Goal: Check status: Check status

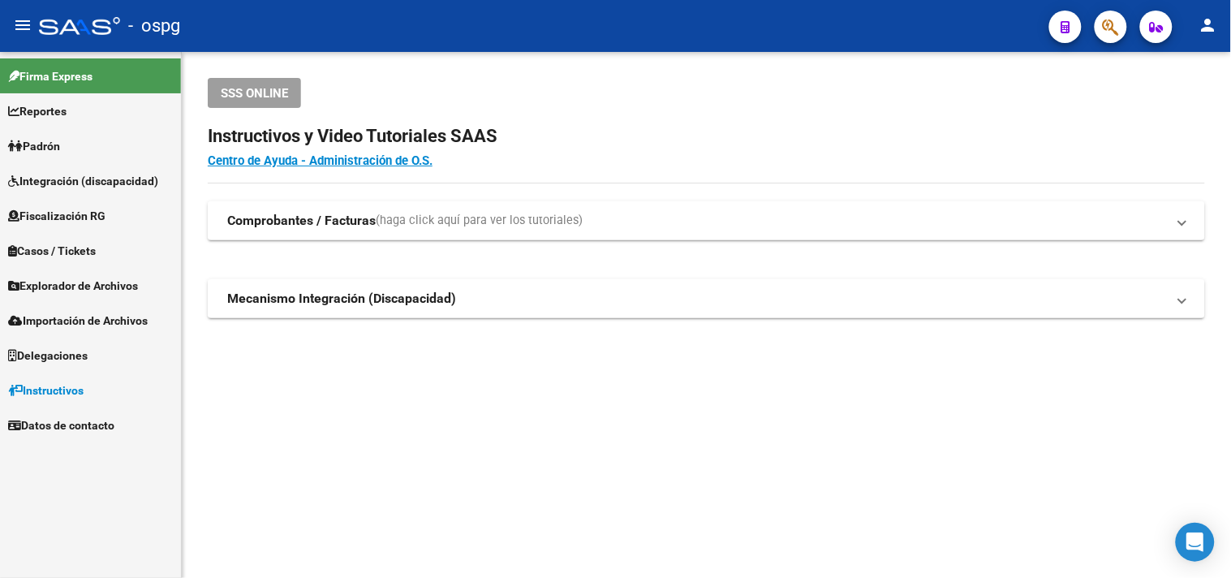
click at [92, 148] on link "Padrón" at bounding box center [90, 145] width 181 height 35
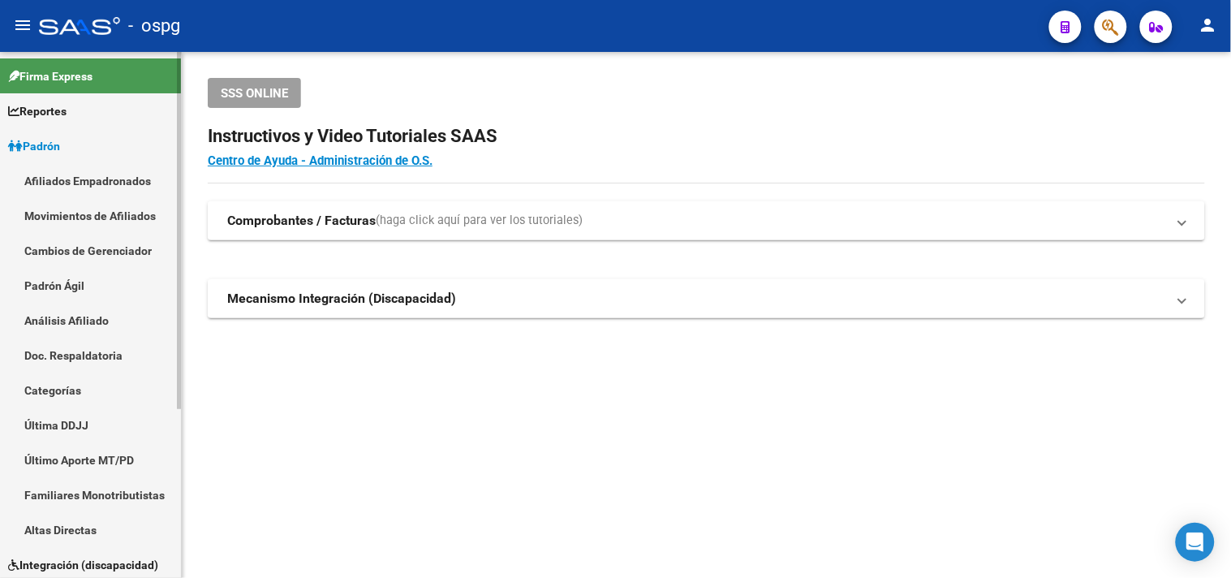
click at [79, 321] on link "Análisis Afiliado" at bounding box center [90, 320] width 181 height 35
click at [88, 317] on link "Análisis Afiliado" at bounding box center [90, 320] width 181 height 35
click at [60, 144] on span "Padrón" at bounding box center [34, 146] width 52 height 18
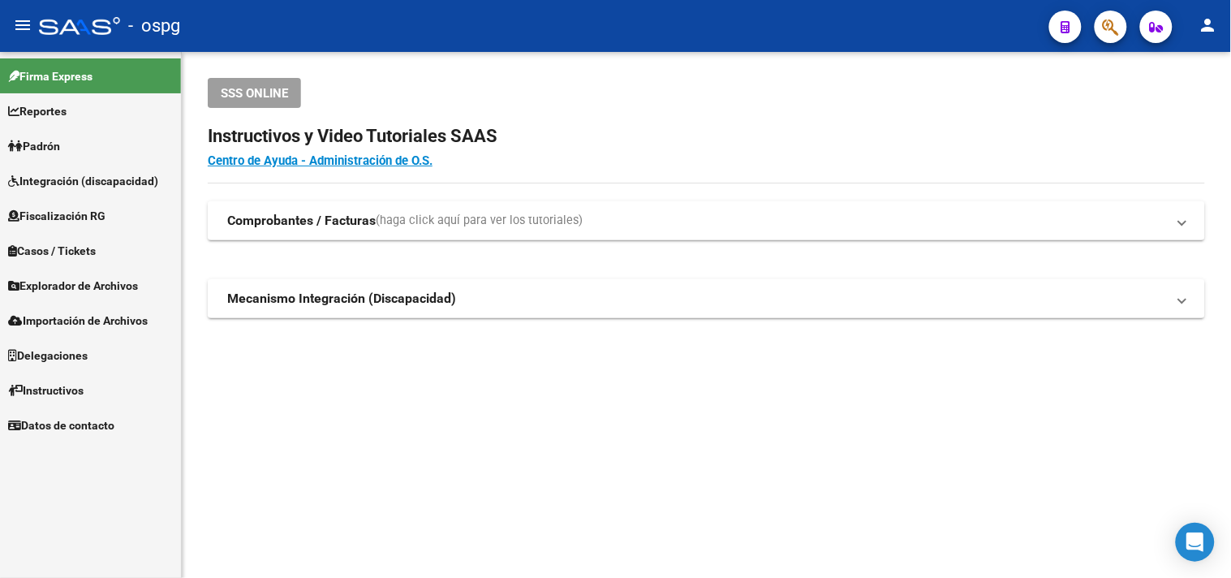
click at [81, 148] on link "Padrón" at bounding box center [90, 145] width 181 height 35
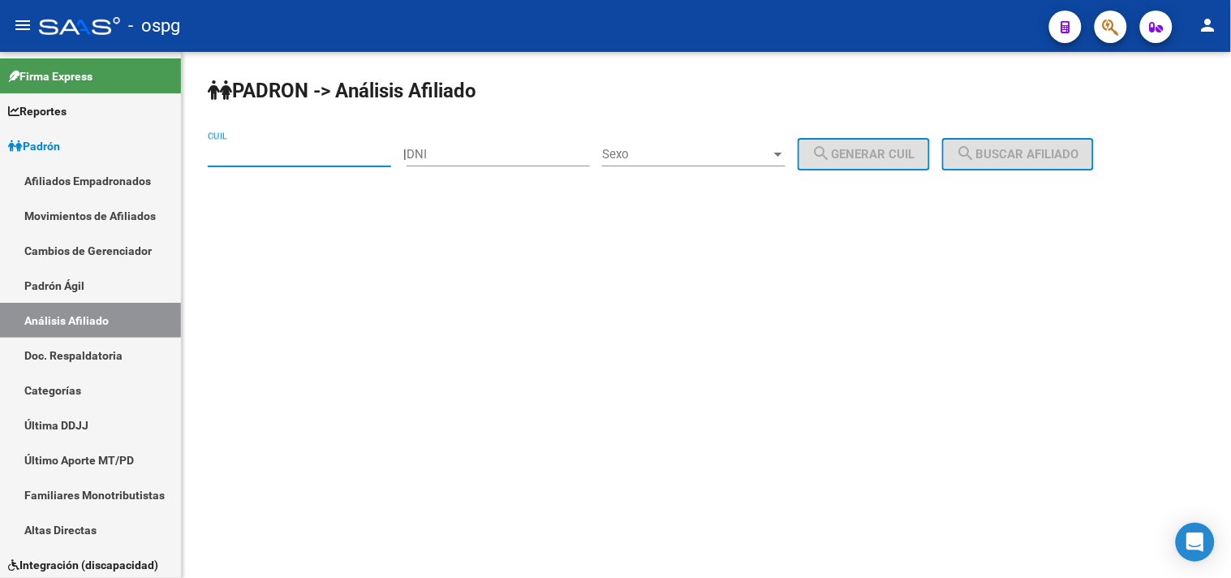
click at [239, 160] on input "CUIL" at bounding box center [299, 154] width 183 height 15
paste input "20-25131097-2"
type input "20-25131097-2"
click at [1047, 158] on span "search Buscar afiliado" at bounding box center [1018, 154] width 123 height 15
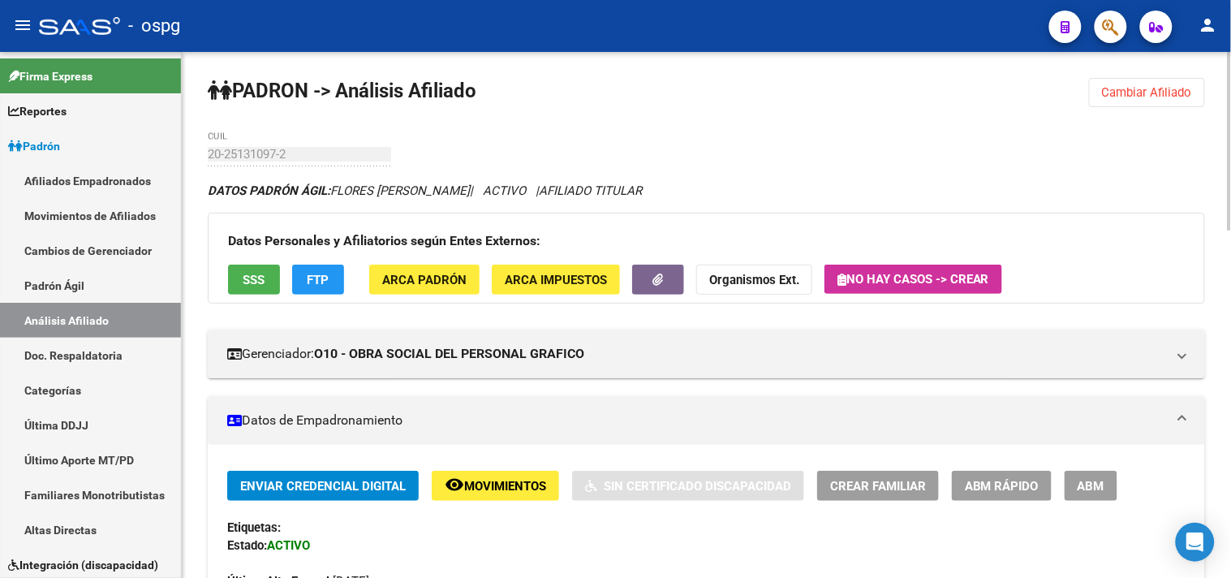
scroll to position [90, 0]
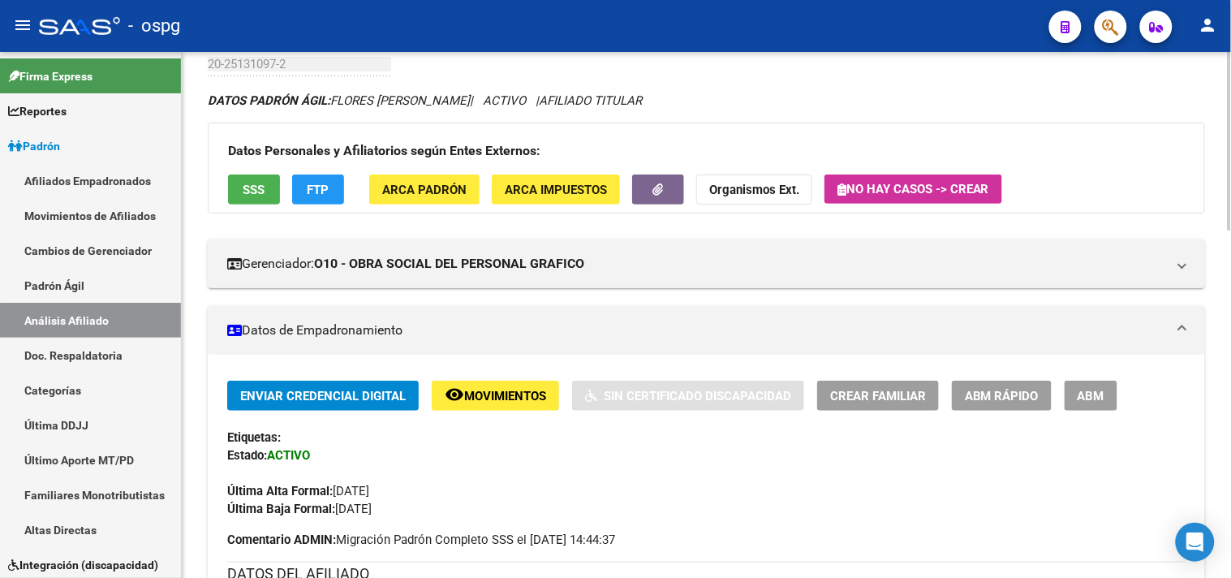
click at [342, 191] on button "FTP" at bounding box center [318, 189] width 52 height 30
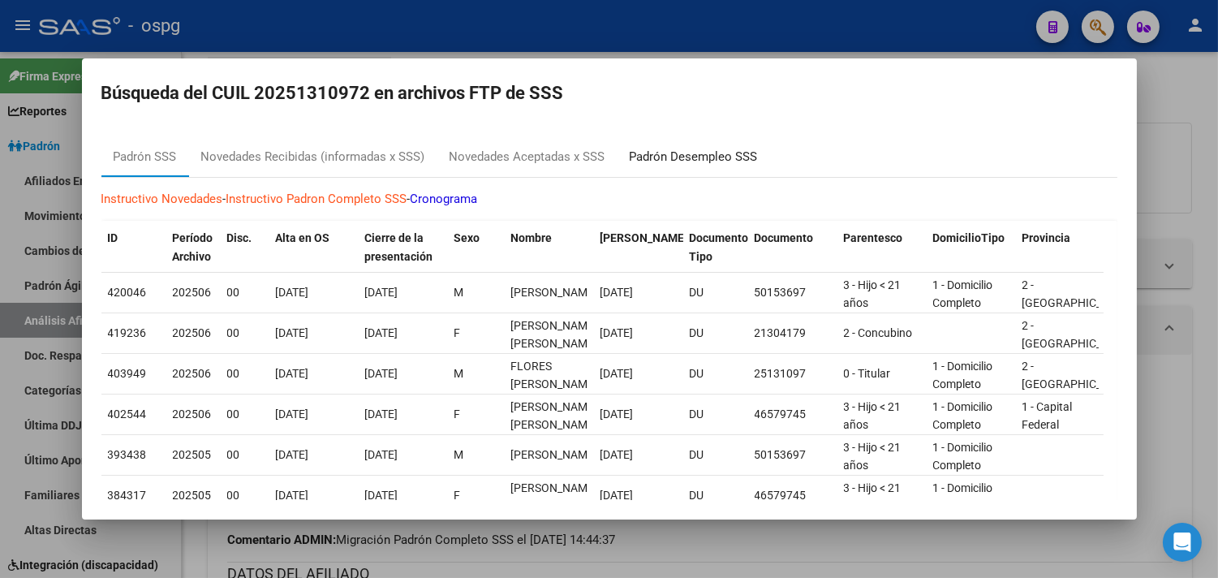
click at [669, 166] on div "Padrón Desempleo SSS" at bounding box center [693, 157] width 153 height 39
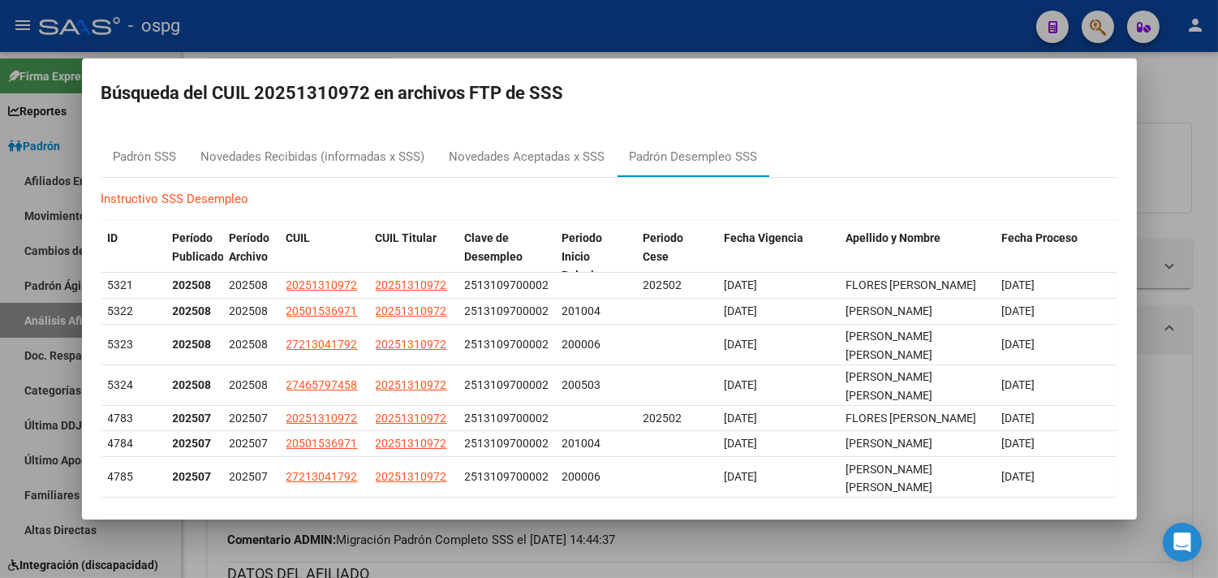
drag, startPoint x: 469, startPoint y: 20, endPoint x: 430, endPoint y: 0, distance: 43.9
click at [466, 18] on div at bounding box center [609, 289] width 1218 height 578
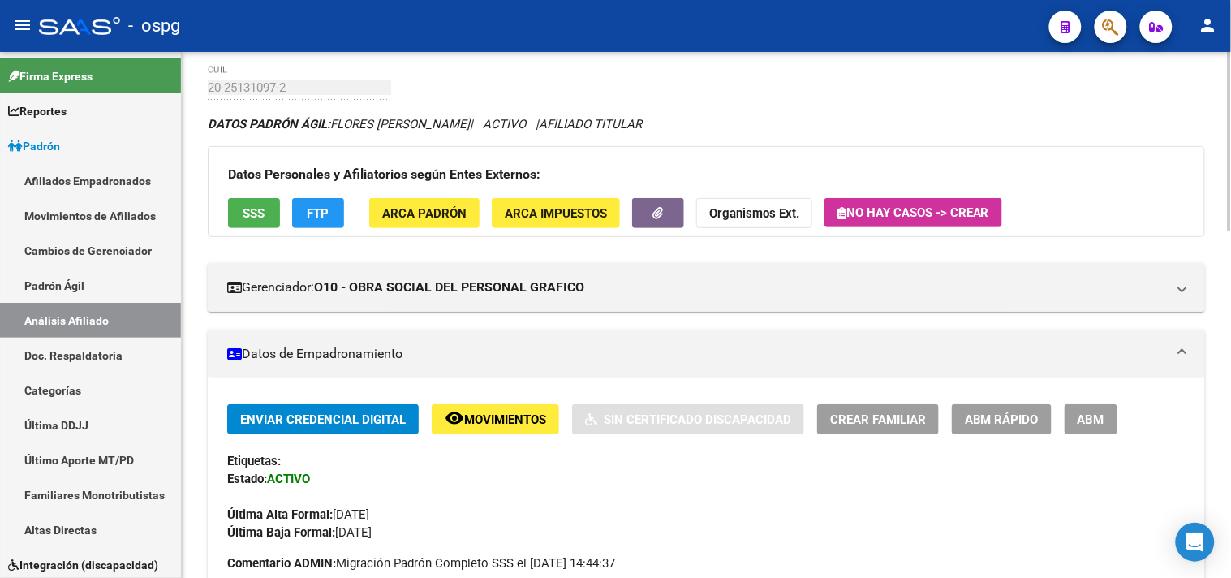
scroll to position [0, 0]
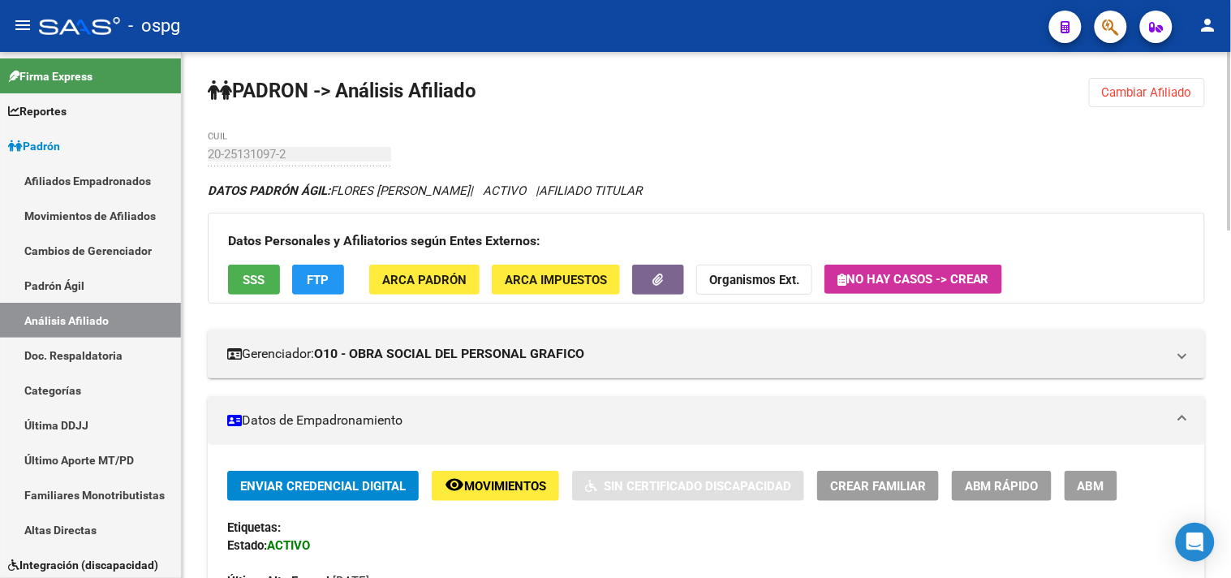
click at [1138, 100] on button "Cambiar Afiliado" at bounding box center [1147, 92] width 116 height 29
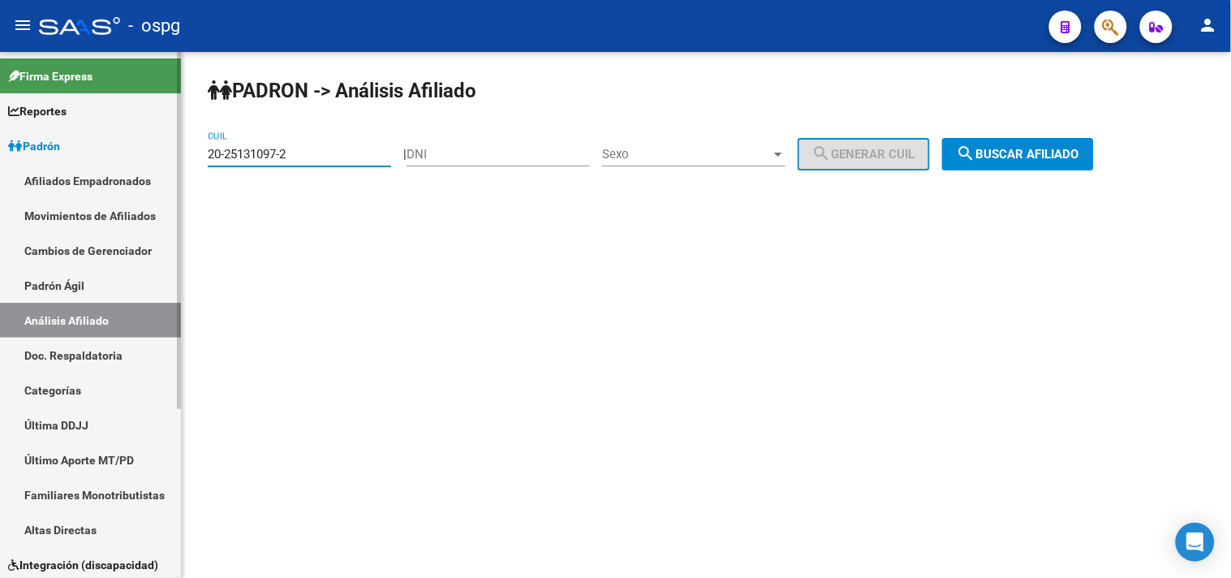
drag, startPoint x: 307, startPoint y: 153, endPoint x: 131, endPoint y: 163, distance: 176.4
click at [132, 164] on mat-sidenav-container "Firma Express Reportes Ingresos Devengados Análisis Histórico Detalles Transfer…" at bounding box center [615, 315] width 1231 height 526
